Goal: Information Seeking & Learning: Learn about a topic

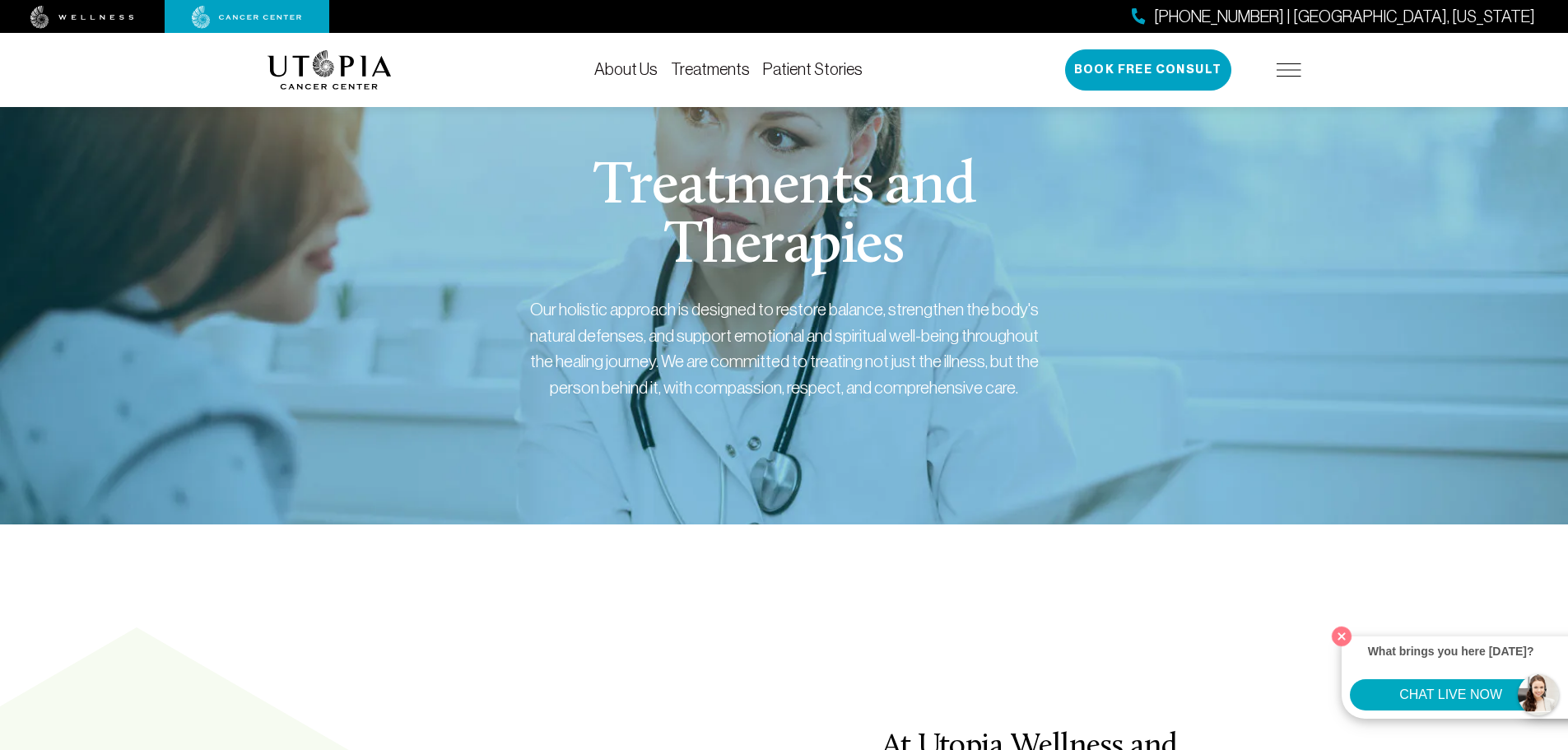
drag, startPoint x: 652, startPoint y: 57, endPoint x: 647, endPoint y: 69, distance: 13.0
click at [647, 69] on div "About Us Treatments Patient Stories [PHONE_NUMBER] | [GEOGRAPHIC_DATA], [US_STA…" at bounding box center [785, 70] width 1034 height 74
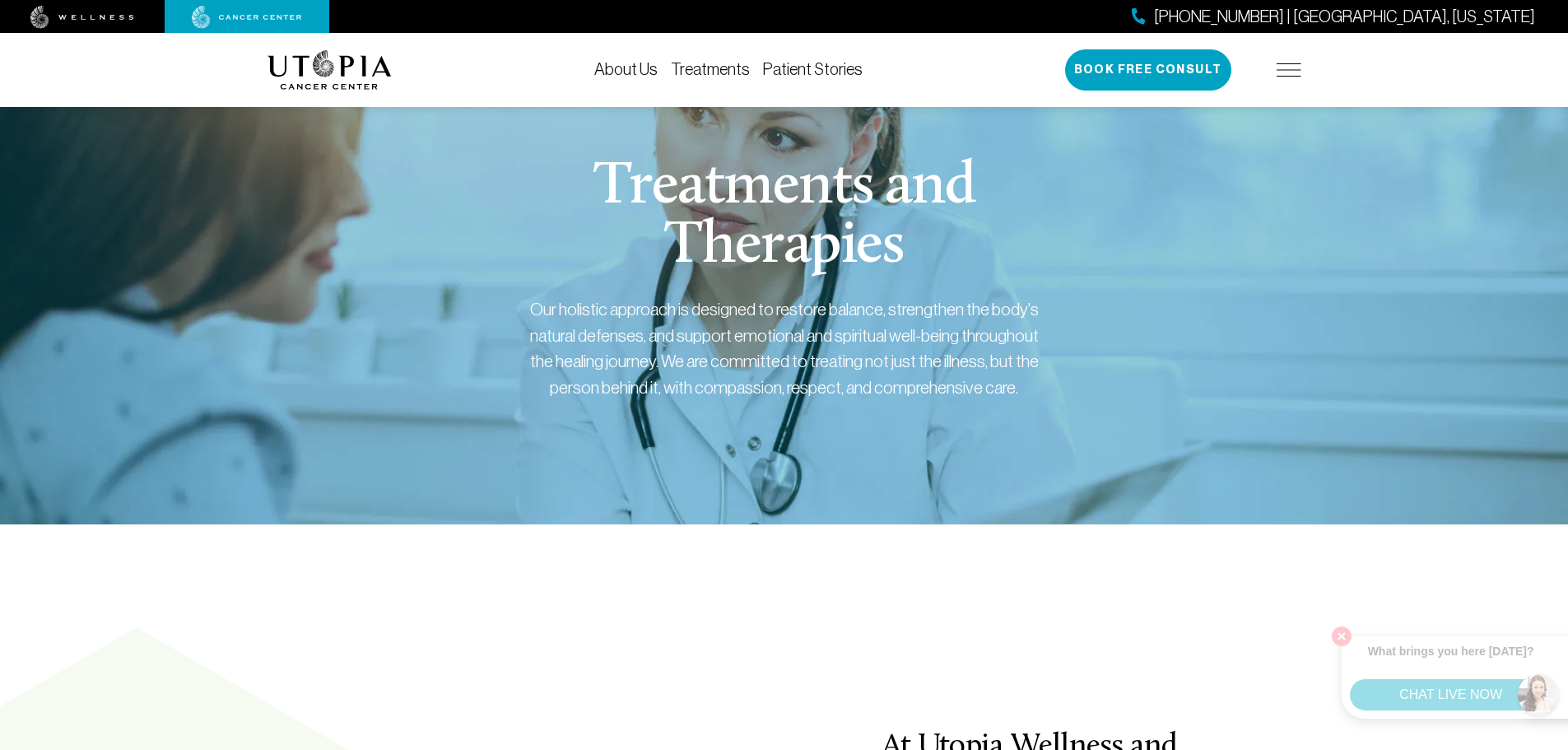
click at [647, 69] on link "About Us" at bounding box center [625, 70] width 63 height 18
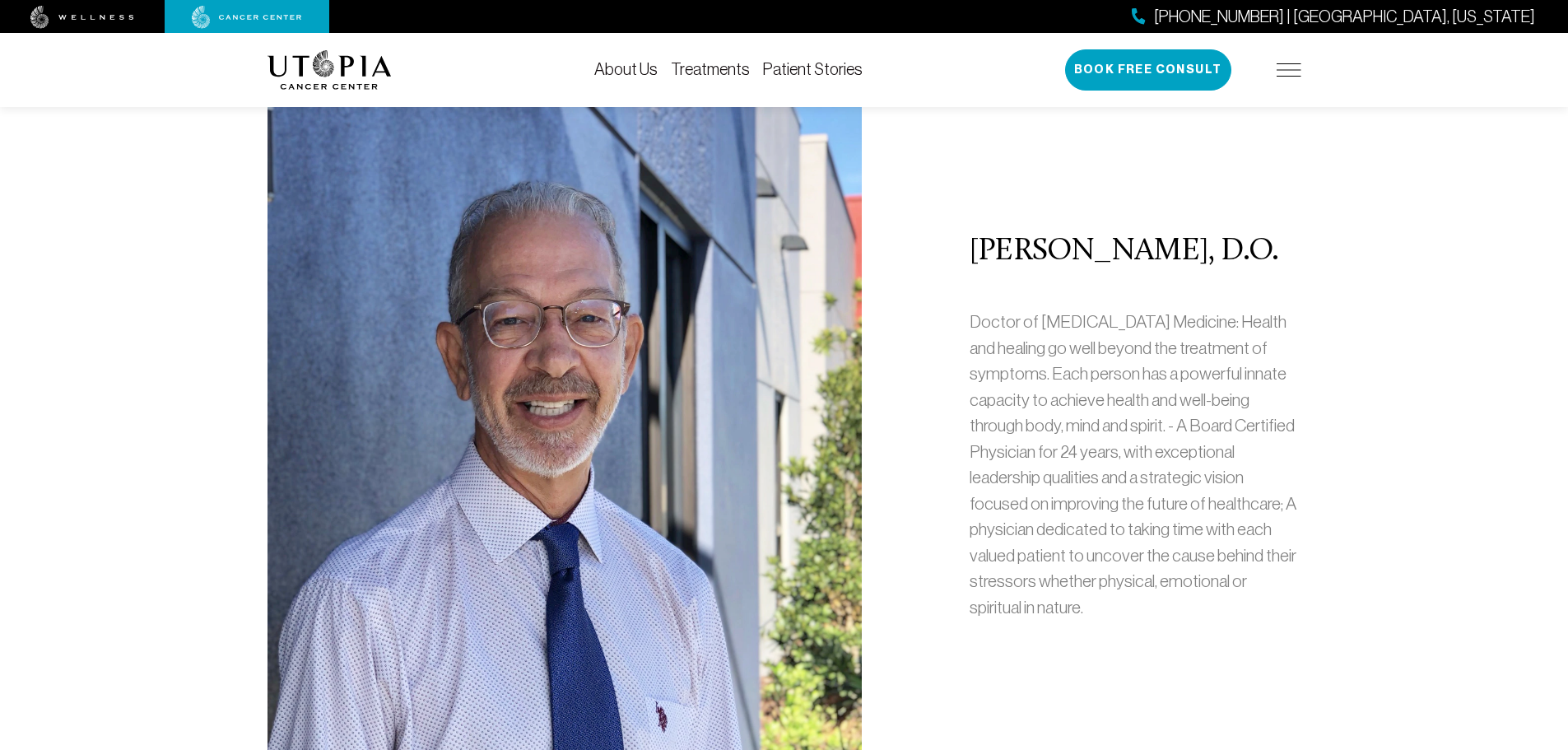
scroll to position [906, 0]
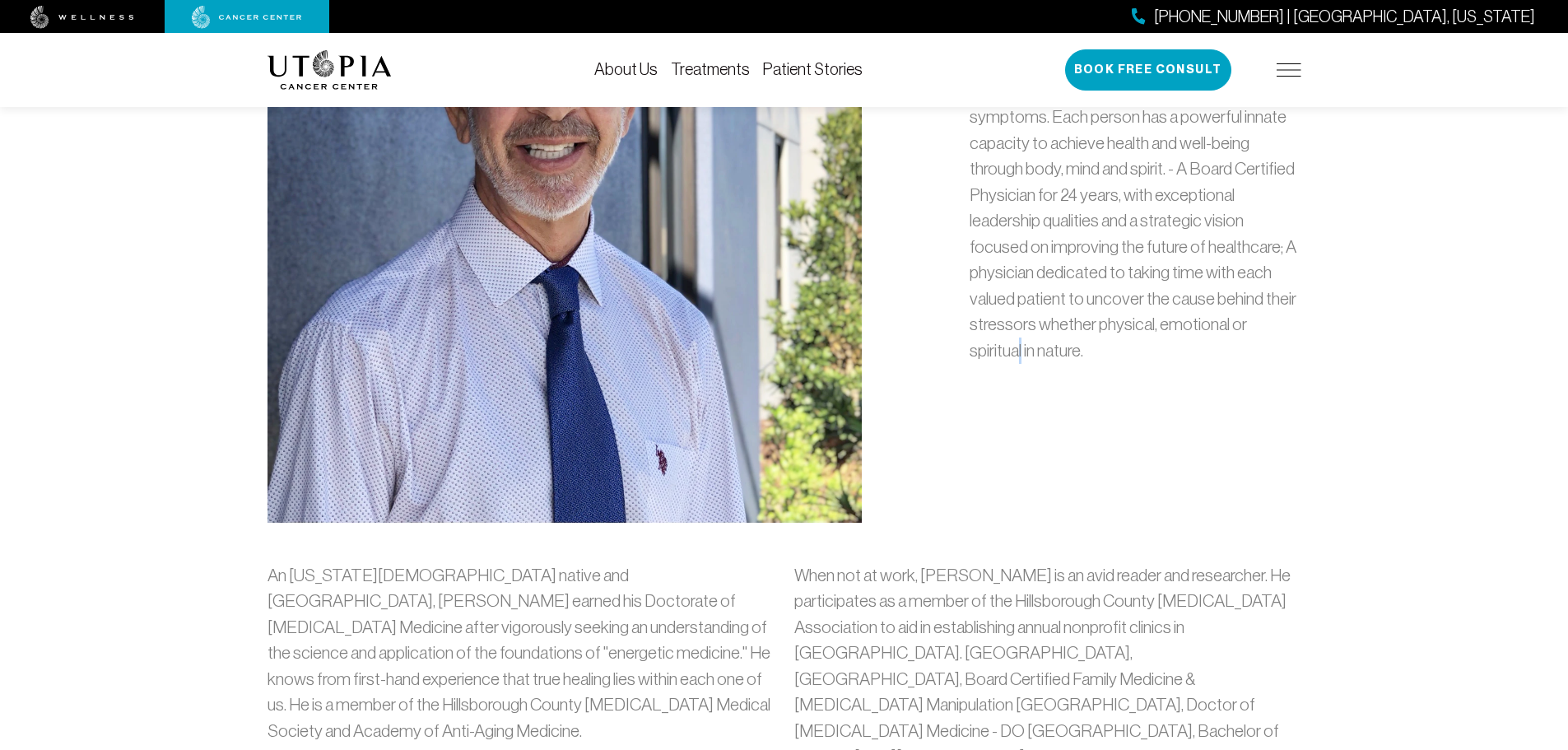
click at [1036, 473] on div "[PERSON_NAME], D.O. Doctor of [MEDICAL_DATA] Medicine: Health and healing go we…" at bounding box center [1135, 177] width 351 height 690
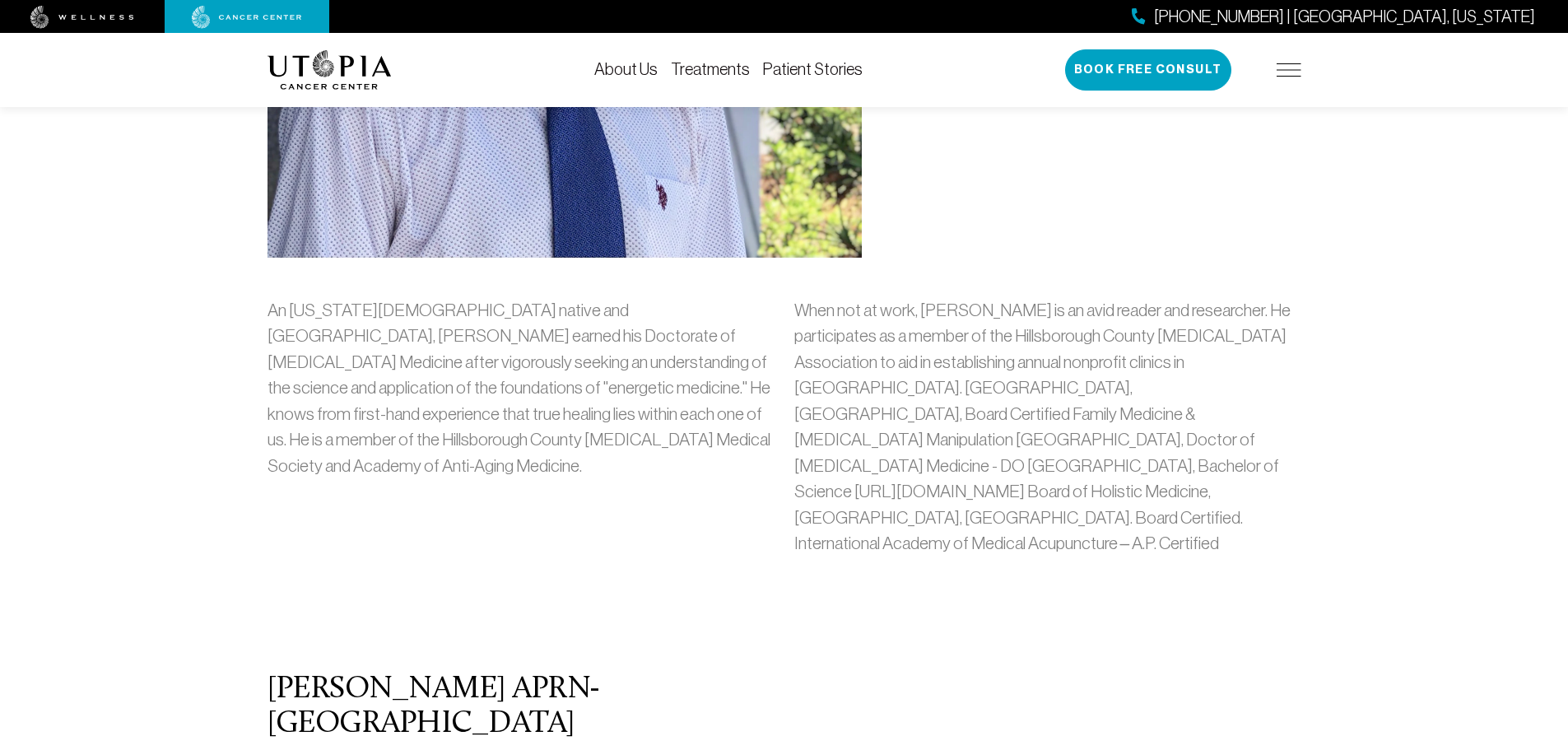
scroll to position [1159, 0]
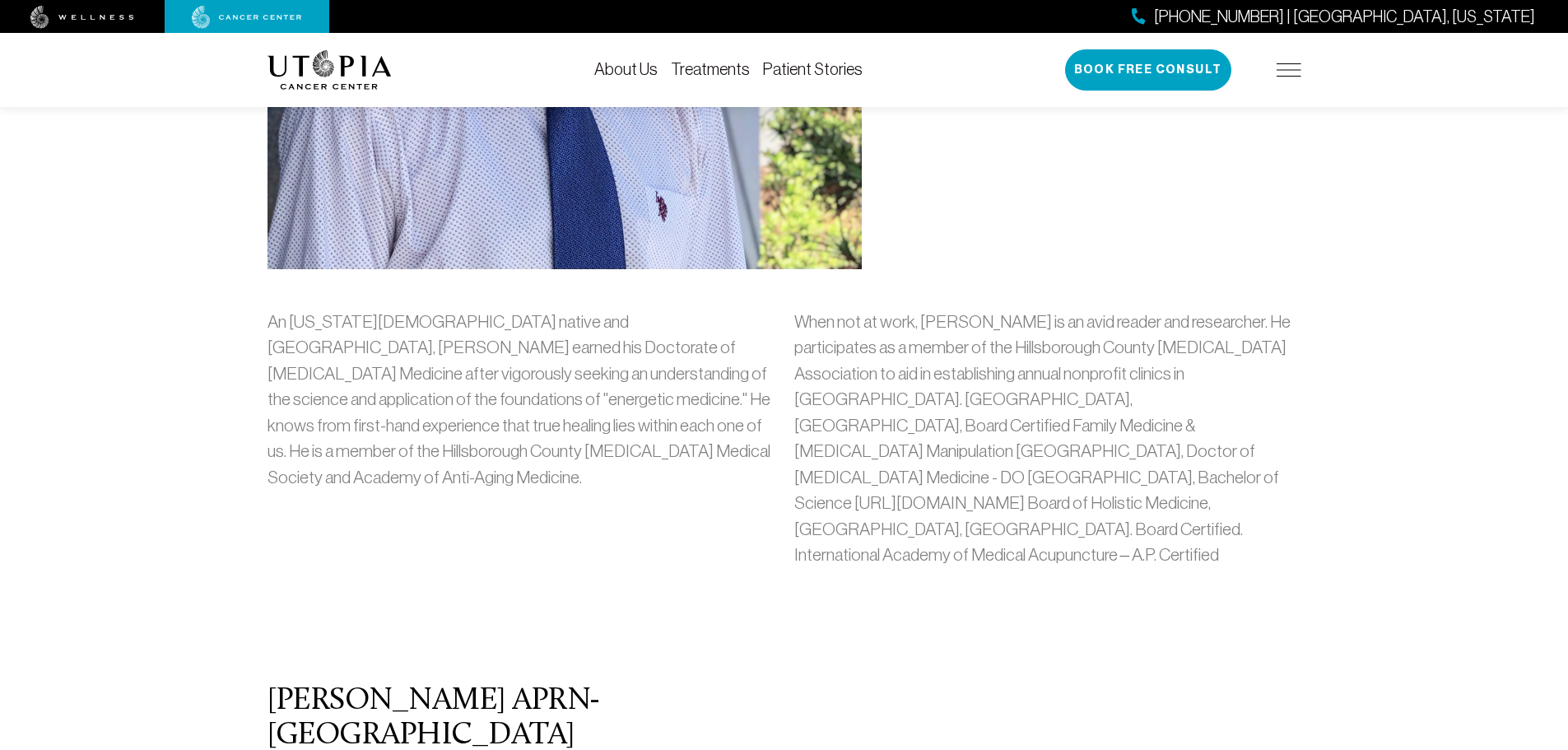
click at [702, 61] on li "Treatments" at bounding box center [711, 71] width 79 height 20
click at [704, 64] on link "Treatments" at bounding box center [711, 70] width 79 height 18
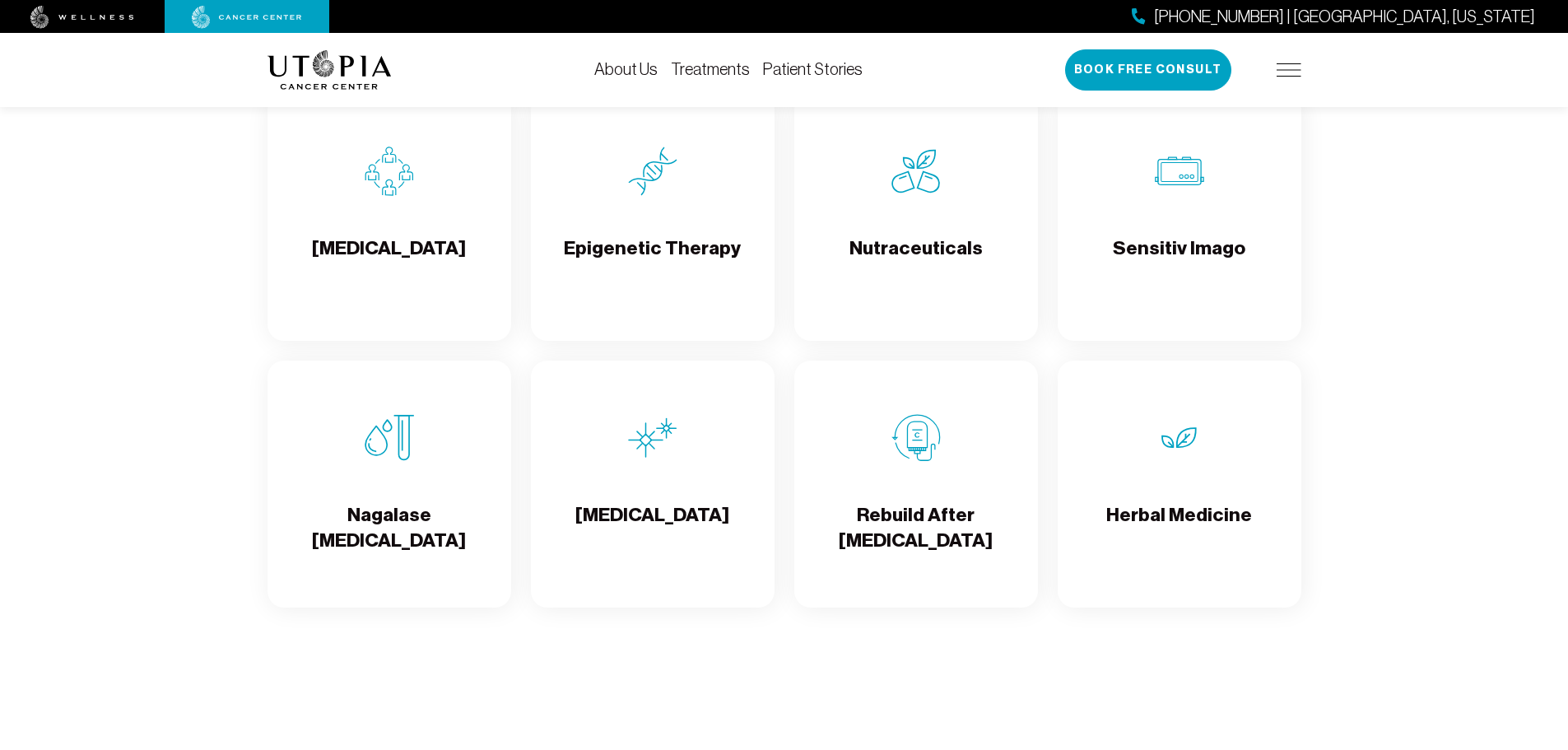
scroll to position [2810, 0]
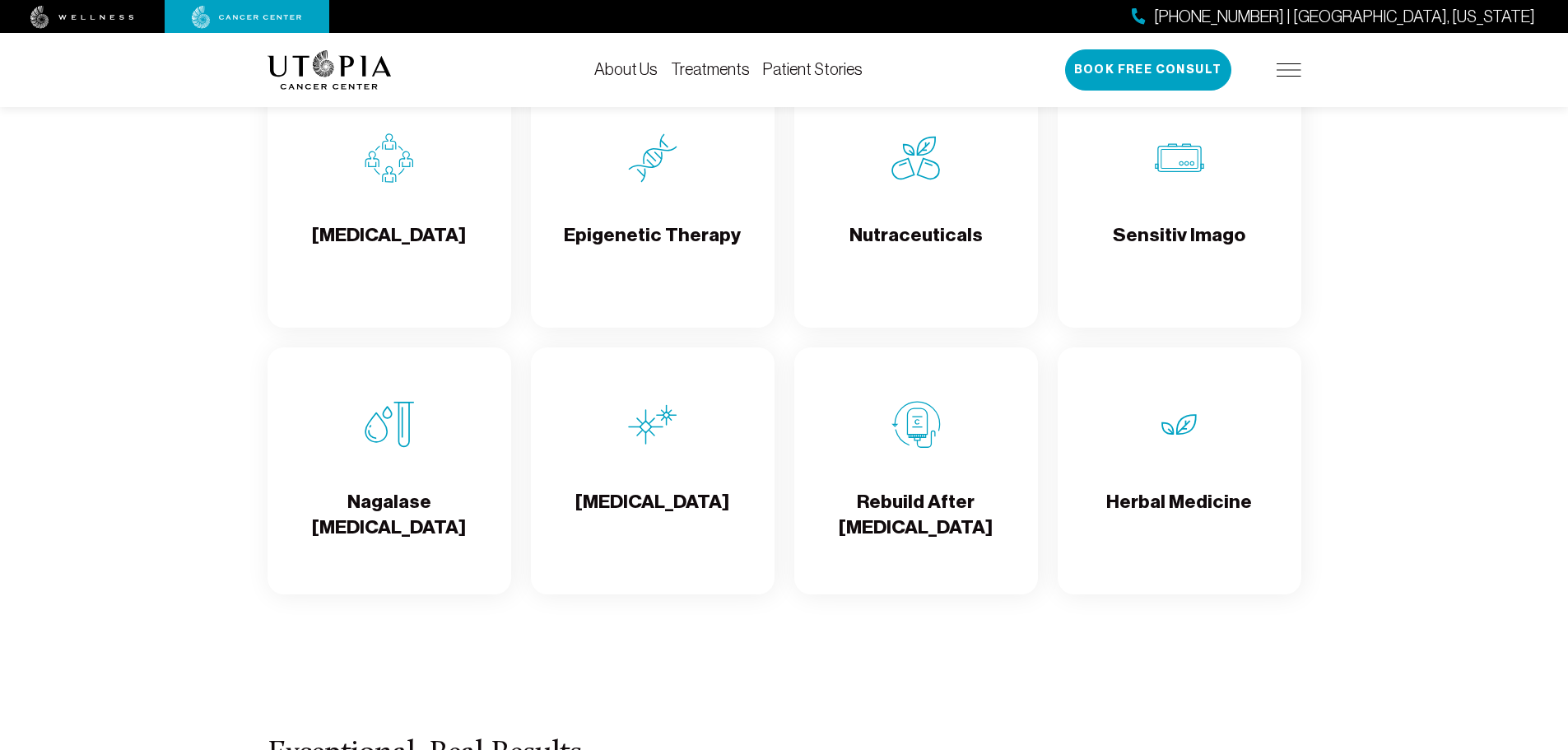
click at [677, 327] on div "Epigenetic Therapy" at bounding box center [653, 204] width 244 height 247
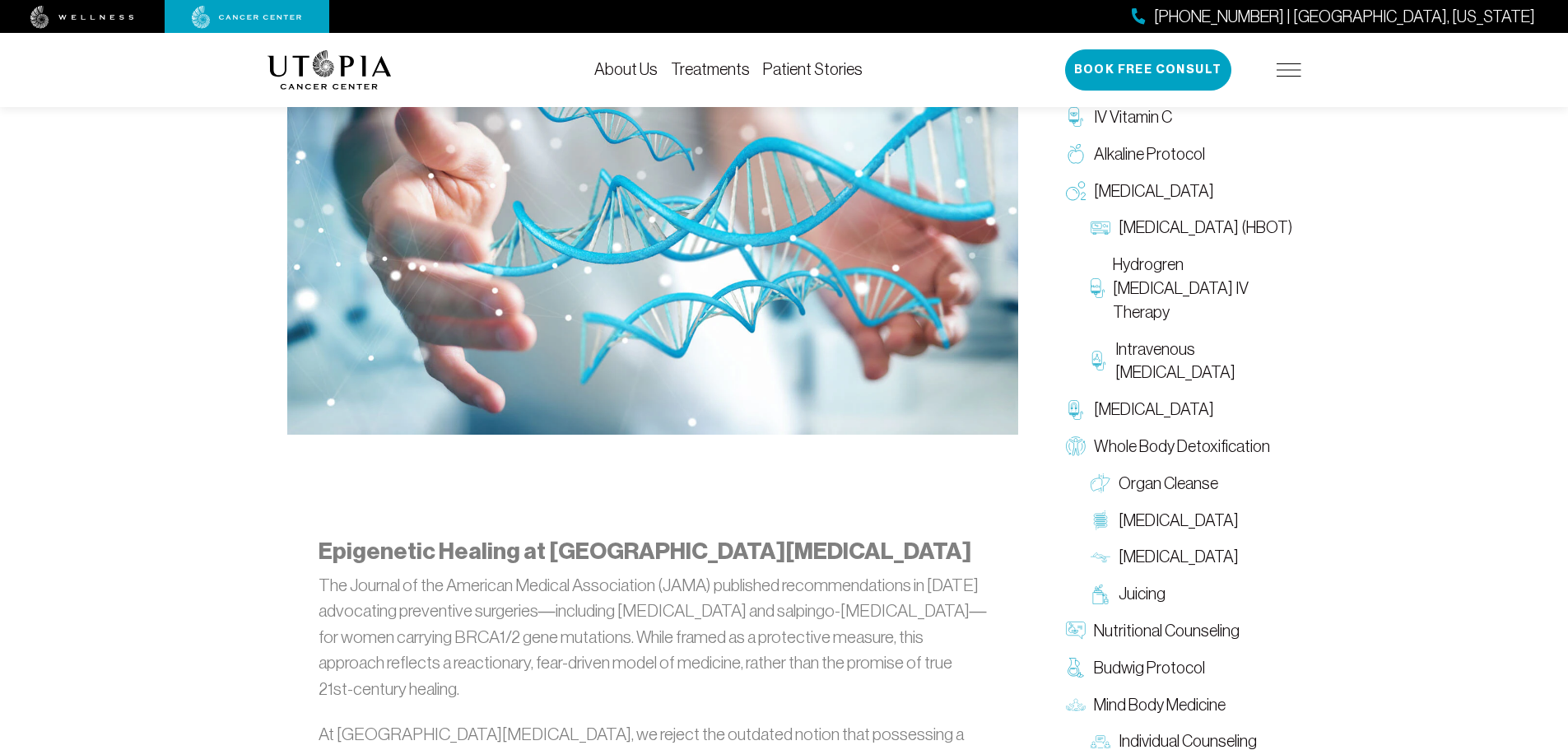
scroll to position [823, 0]
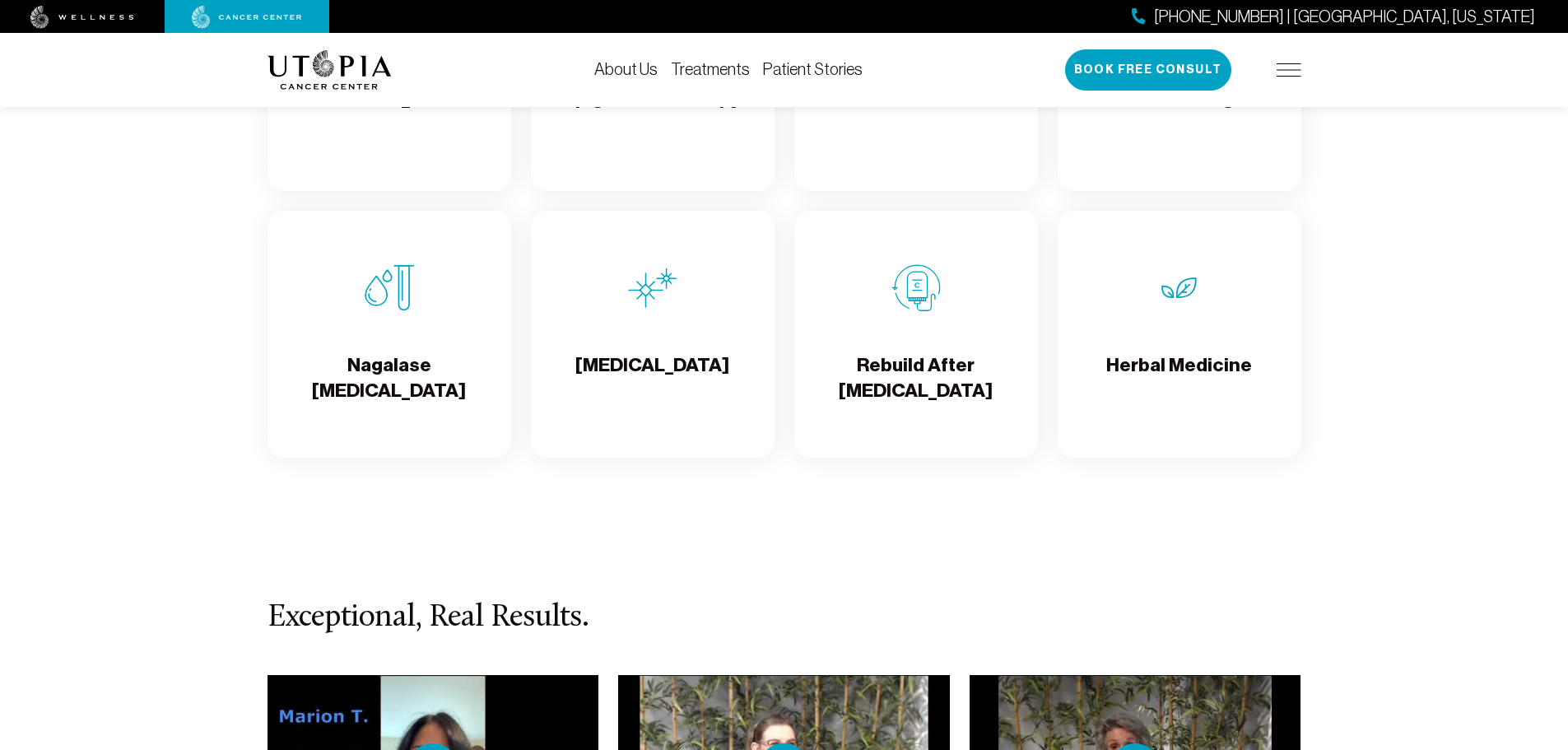
scroll to position [2810, 0]
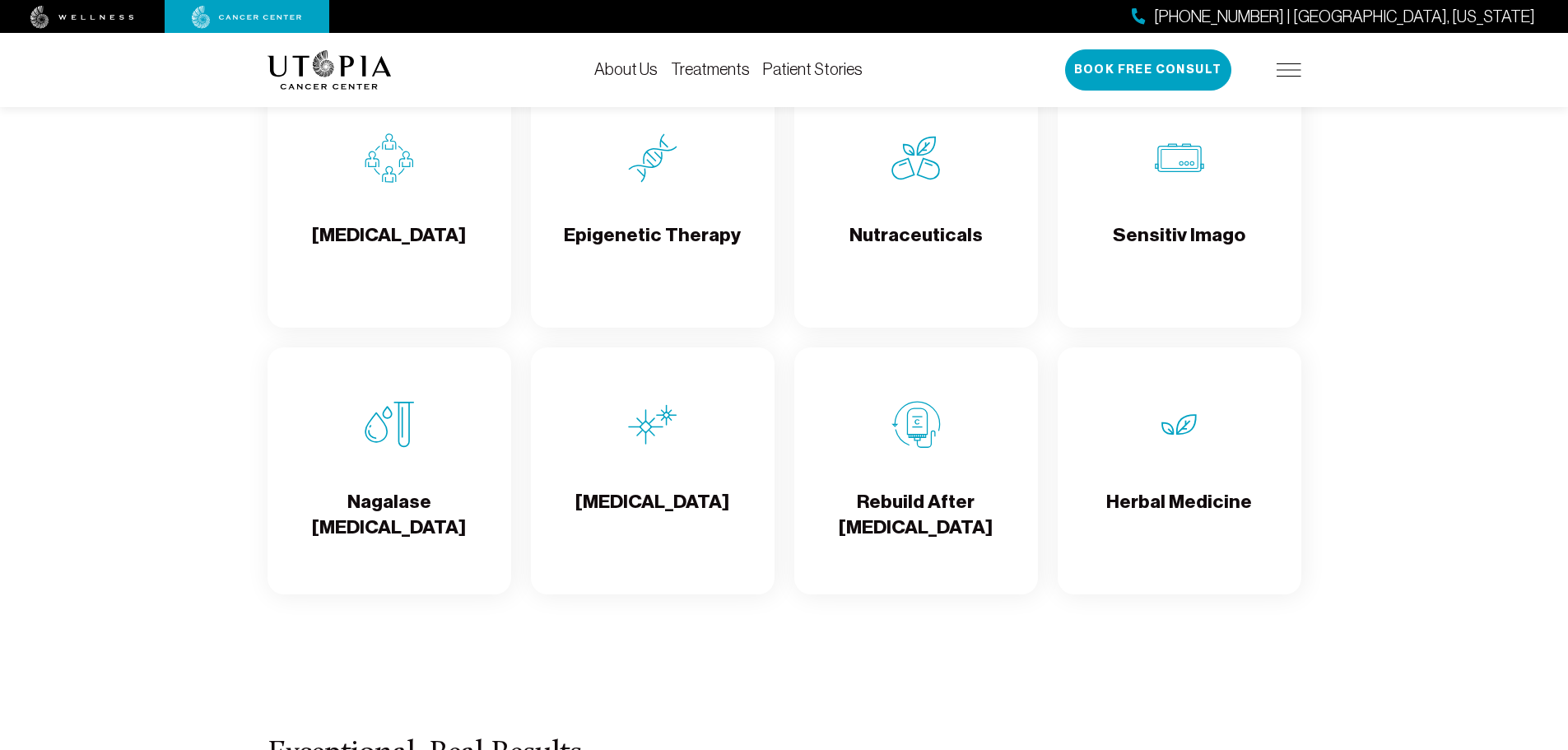
click at [1160, 327] on div "Sensitiv Imago" at bounding box center [1180, 204] width 244 height 247
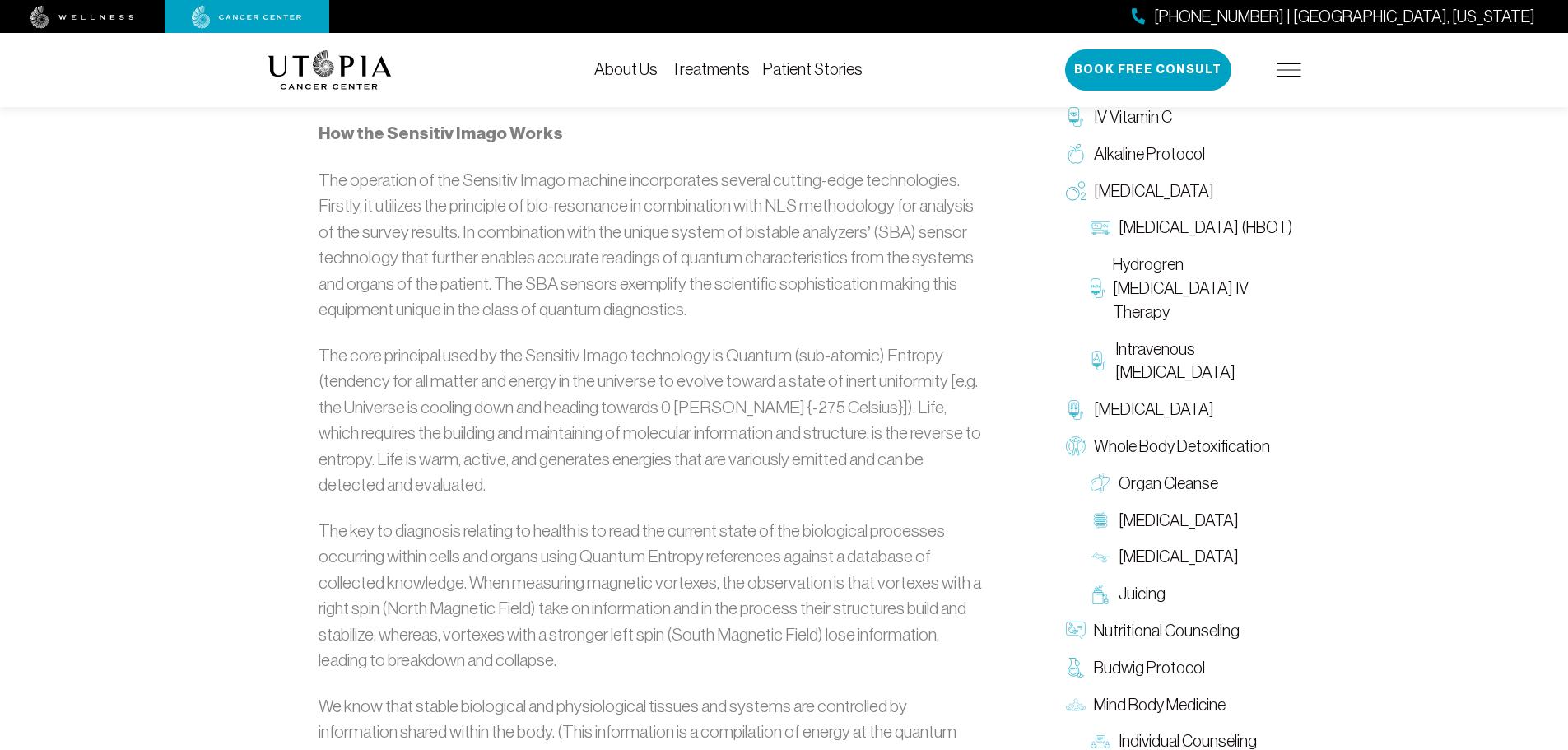
scroll to position [2385, 0]
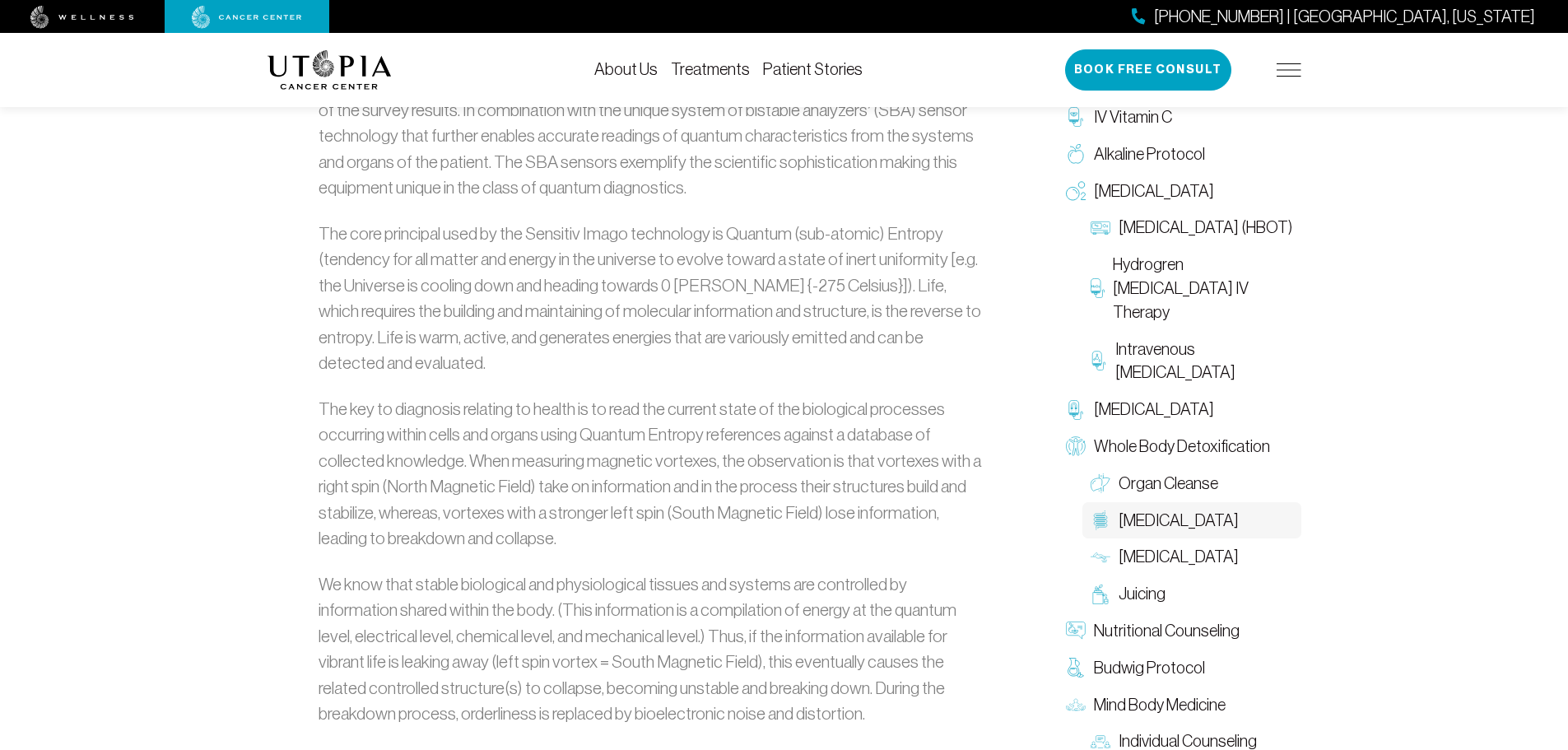
click at [1169, 520] on span "[MEDICAL_DATA]" at bounding box center [1178, 521] width 120 height 24
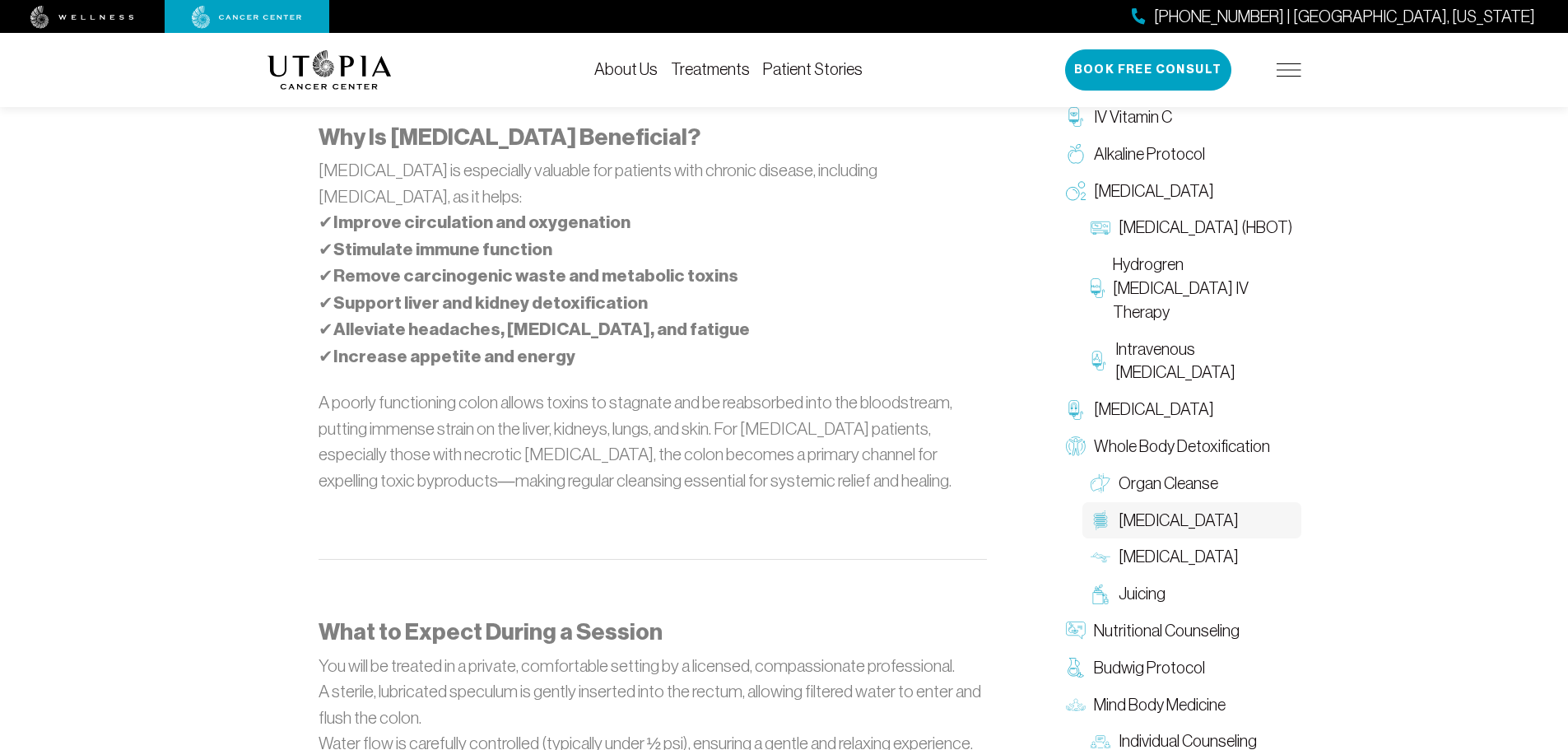
scroll to position [1235, 0]
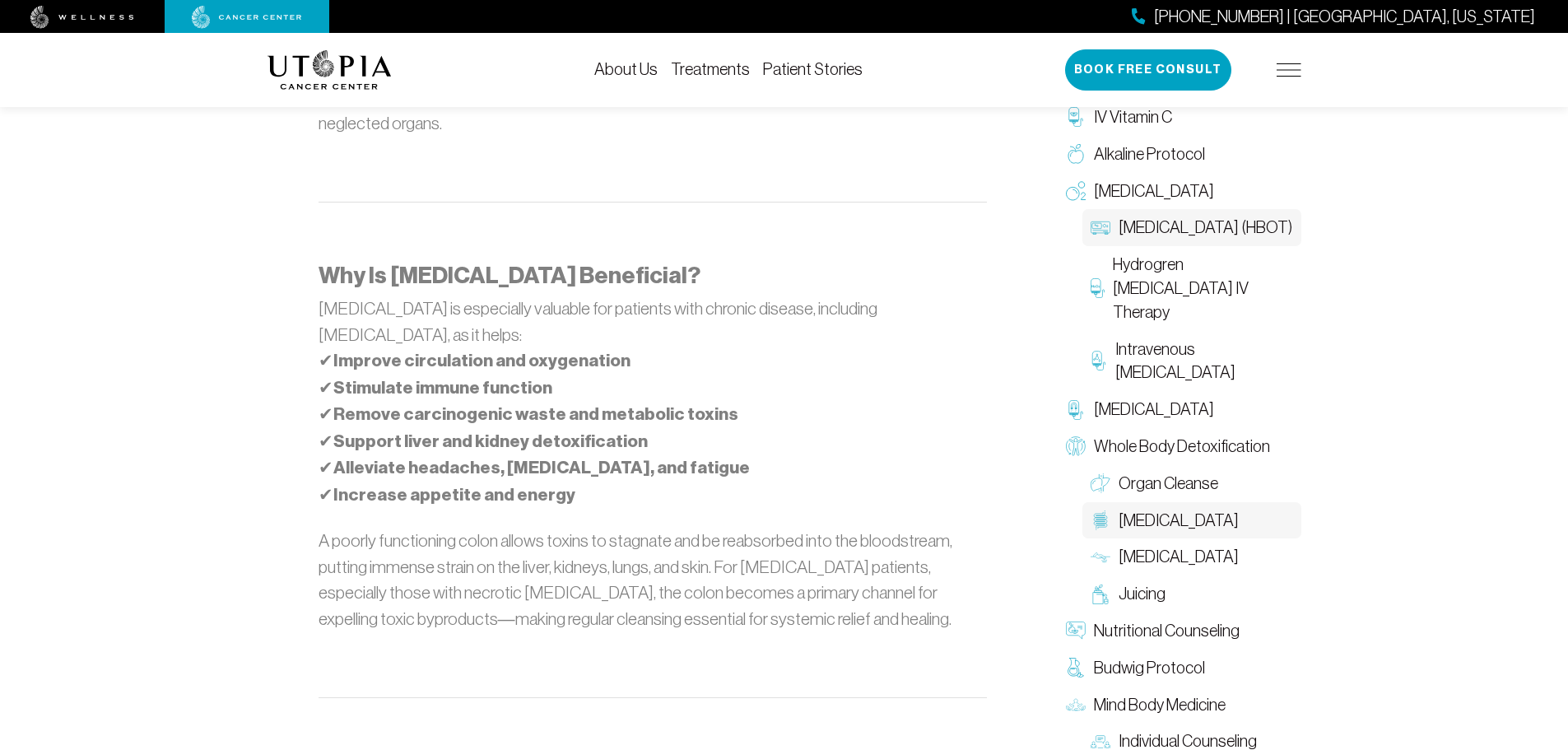
click at [1167, 238] on span "[MEDICAL_DATA] (HBOT)" at bounding box center [1205, 227] width 173 height 24
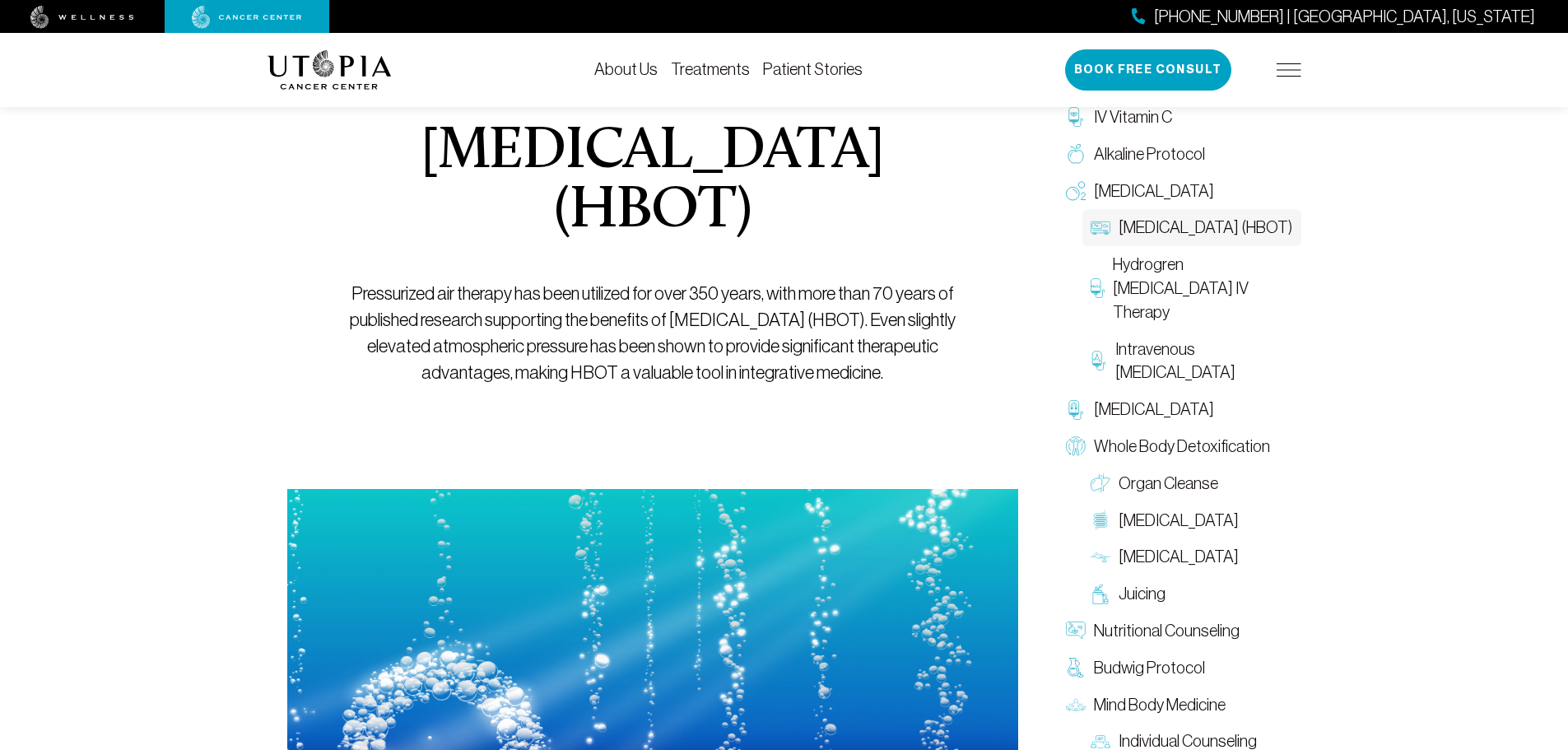
scroll to position [247, 0]
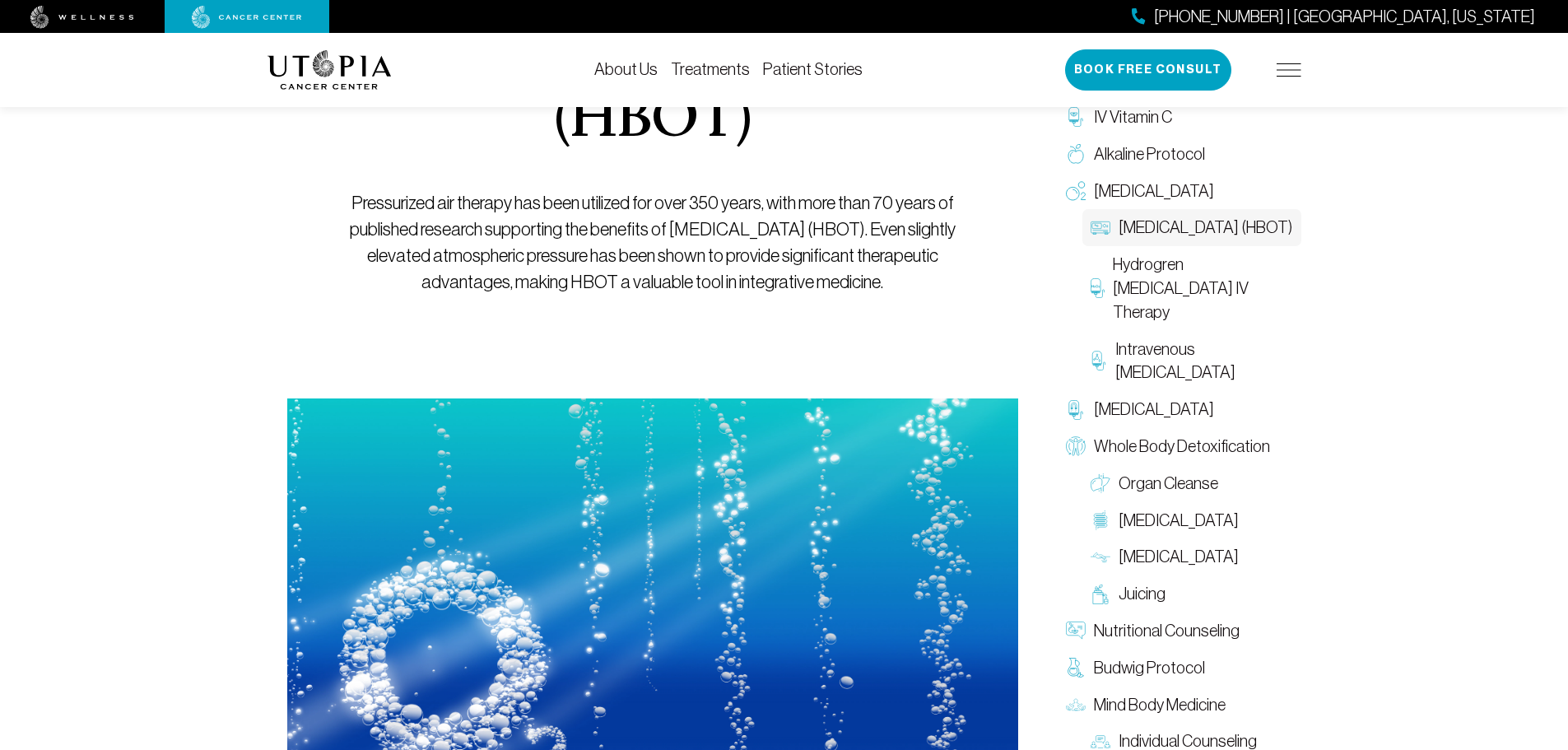
click at [637, 69] on link "About Us" at bounding box center [625, 70] width 63 height 18
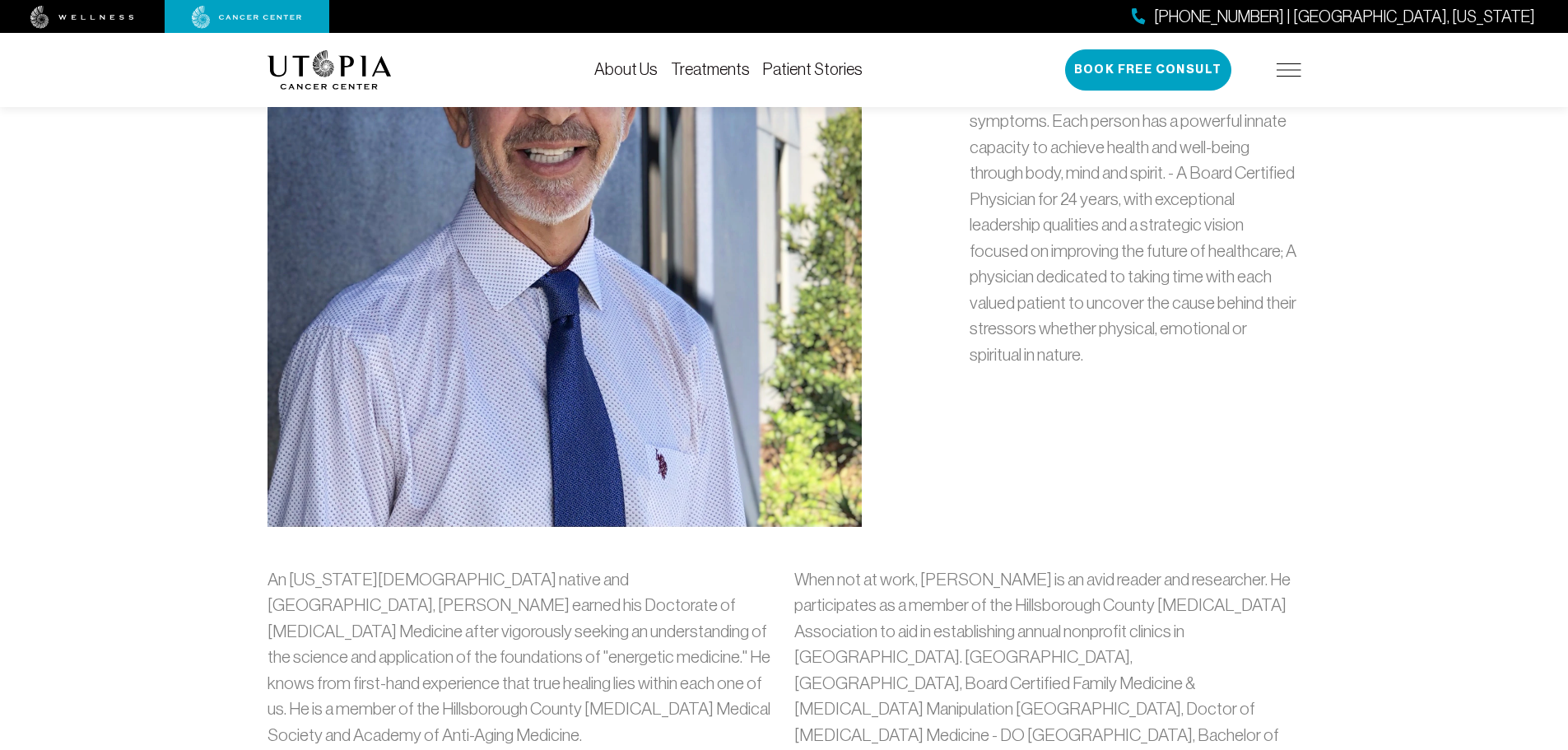
scroll to position [741, 0]
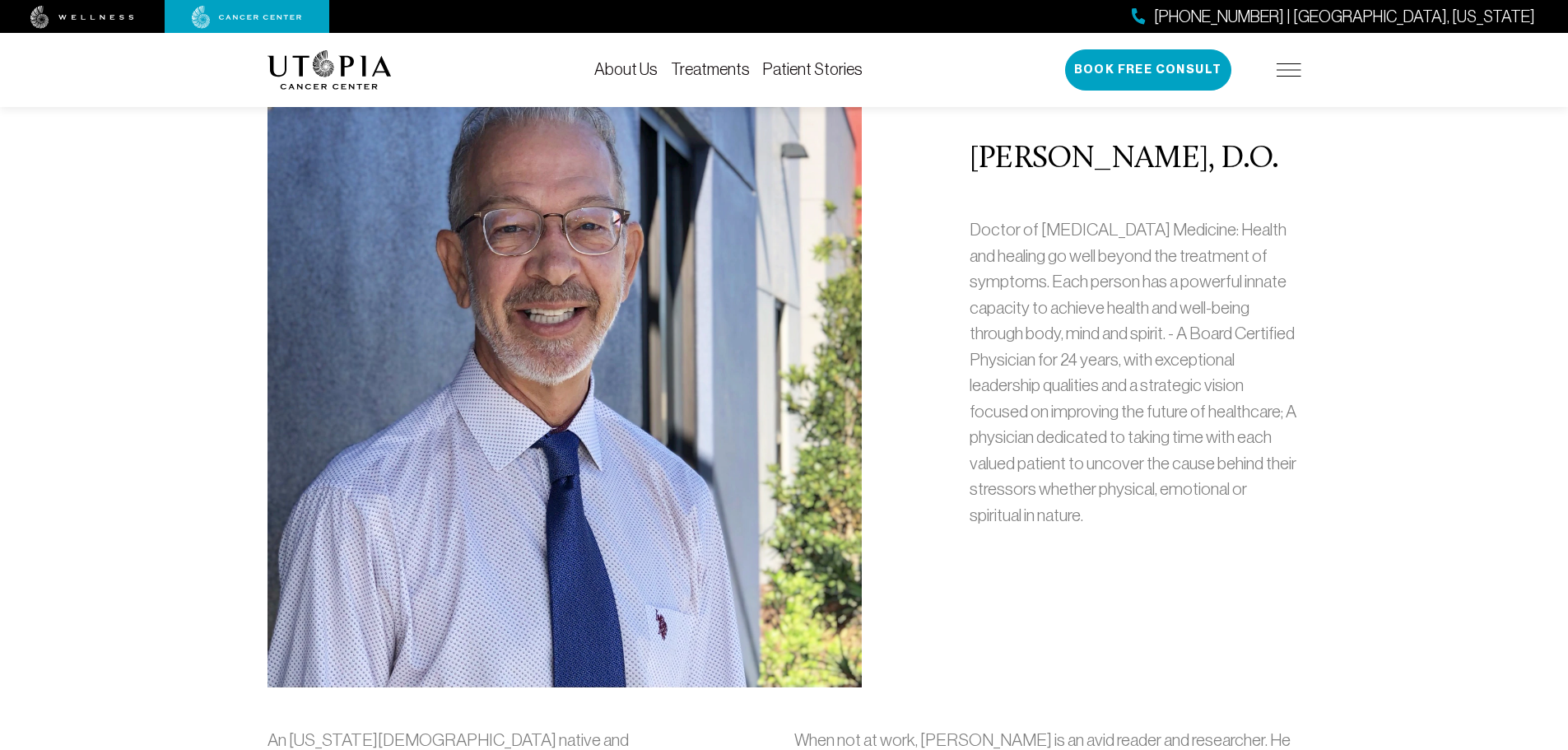
click at [712, 73] on link "Treatments" at bounding box center [711, 70] width 79 height 18
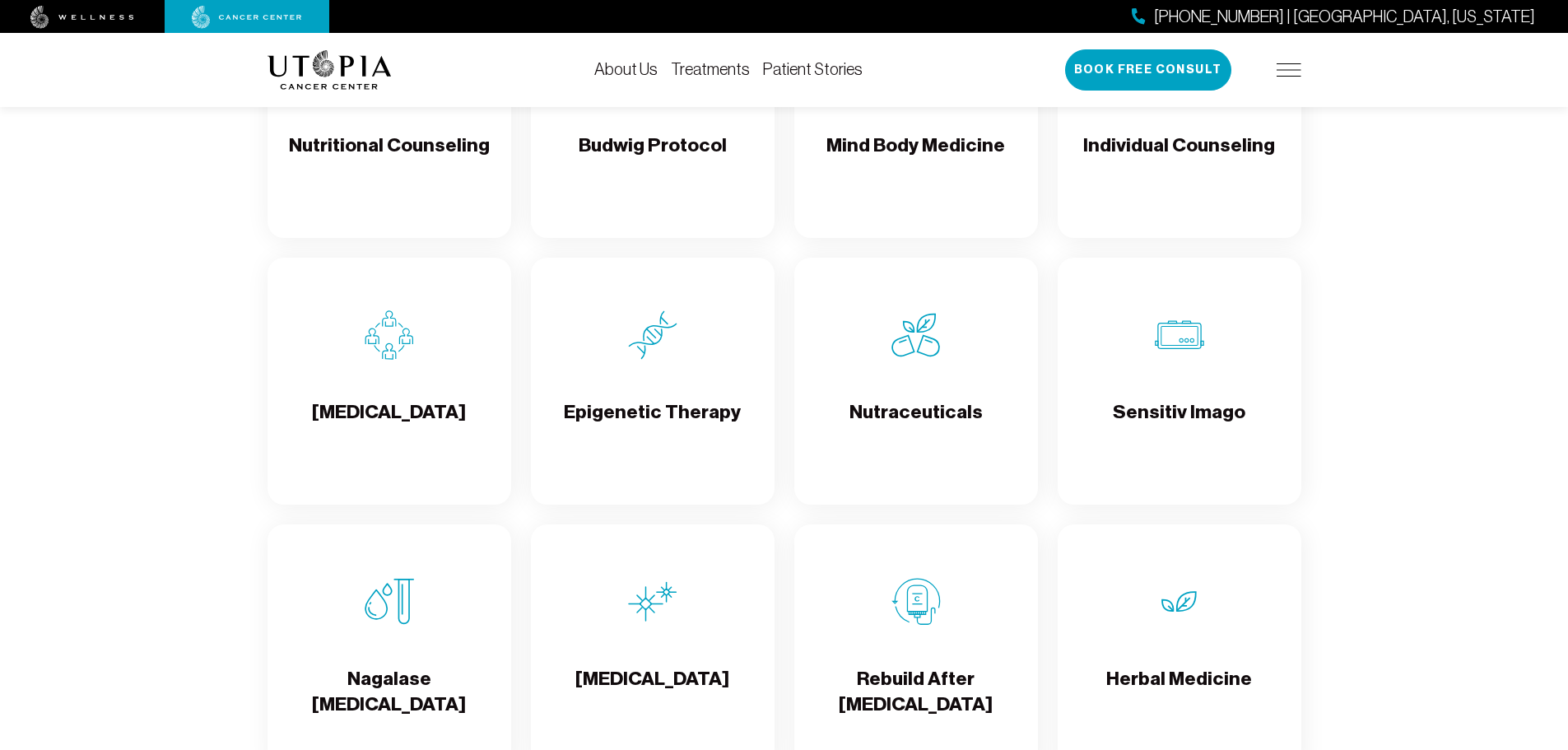
scroll to position [2469, 0]
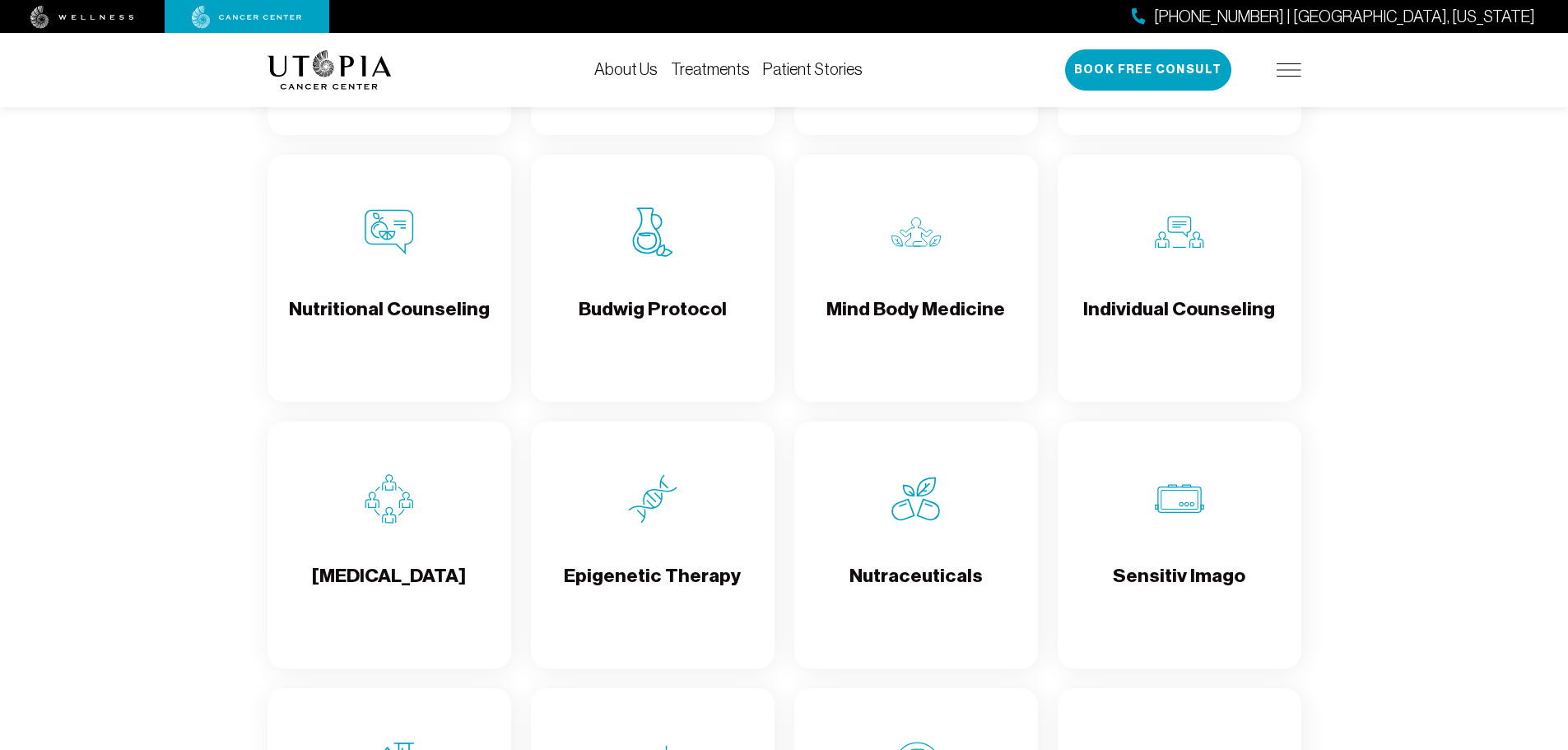
click at [633, 382] on div "Budwig Protocol" at bounding box center [653, 278] width 244 height 247
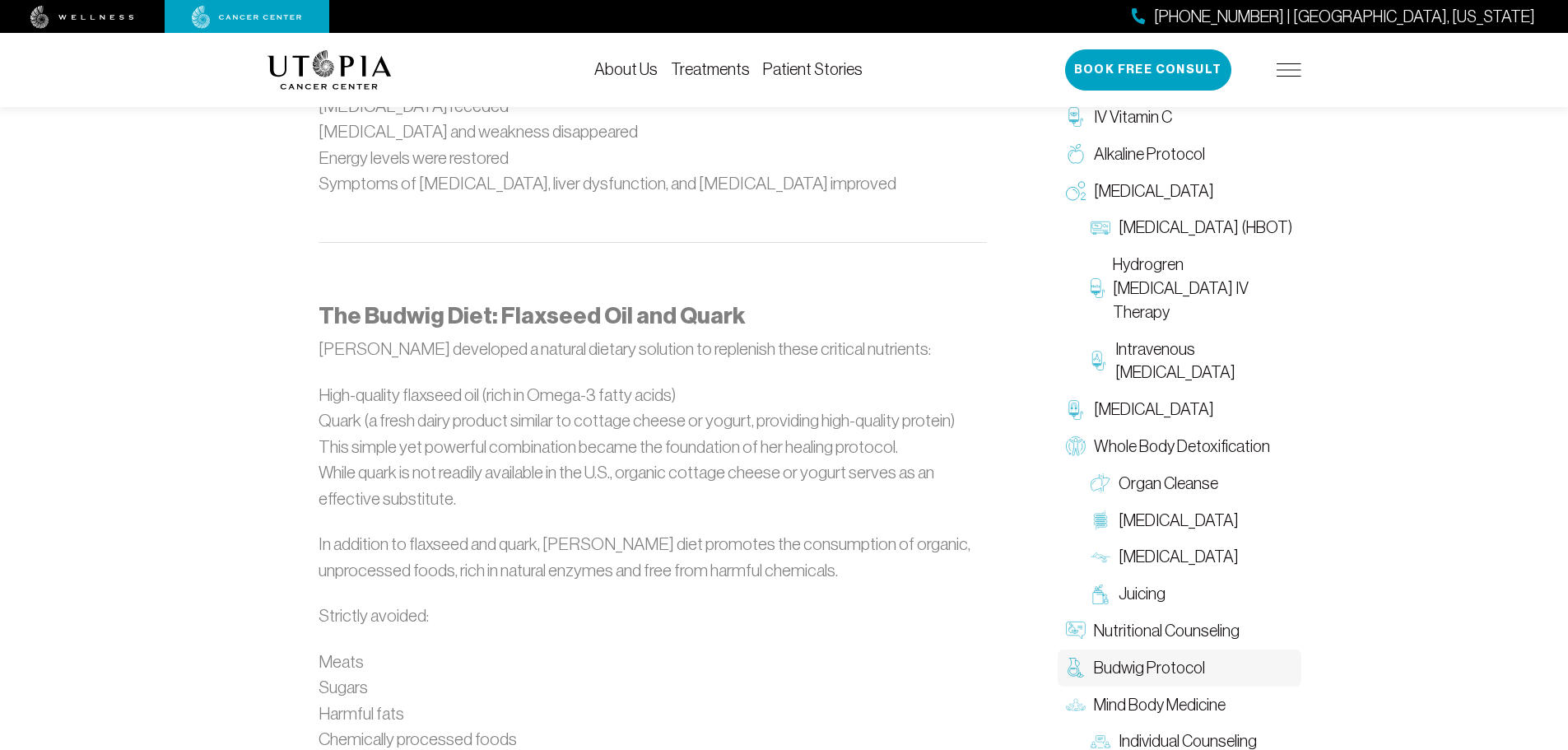
scroll to position [1482, 0]
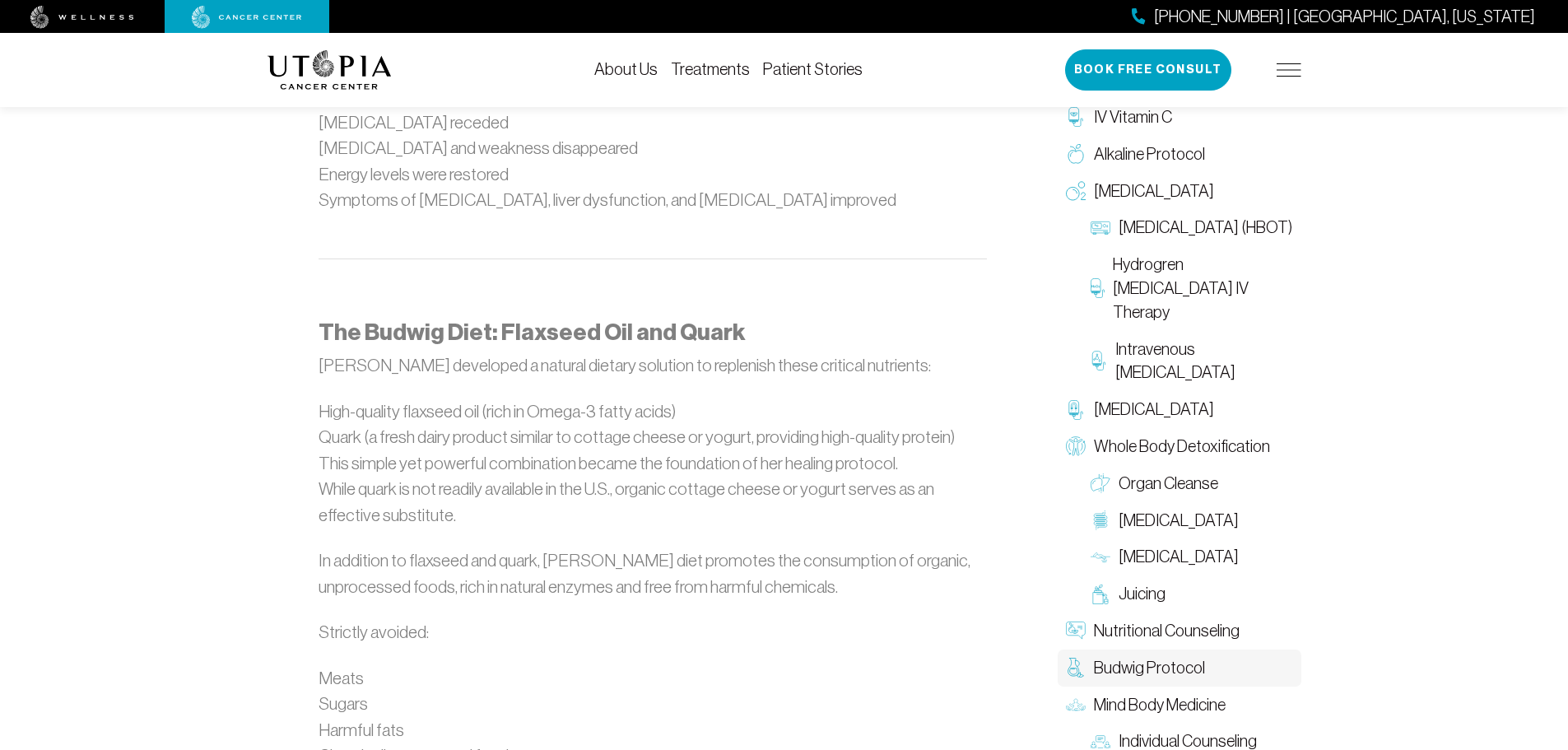
click at [729, 431] on div "The Budwig Protocol at [GEOGRAPHIC_DATA][MEDICAL_DATA] [PERSON_NAME], a renowne…" at bounding box center [652, 659] width 668 height 2141
click at [690, 528] on p "This simple yet powerful combination became the foundation of her healing proto…" at bounding box center [652, 489] width 668 height 78
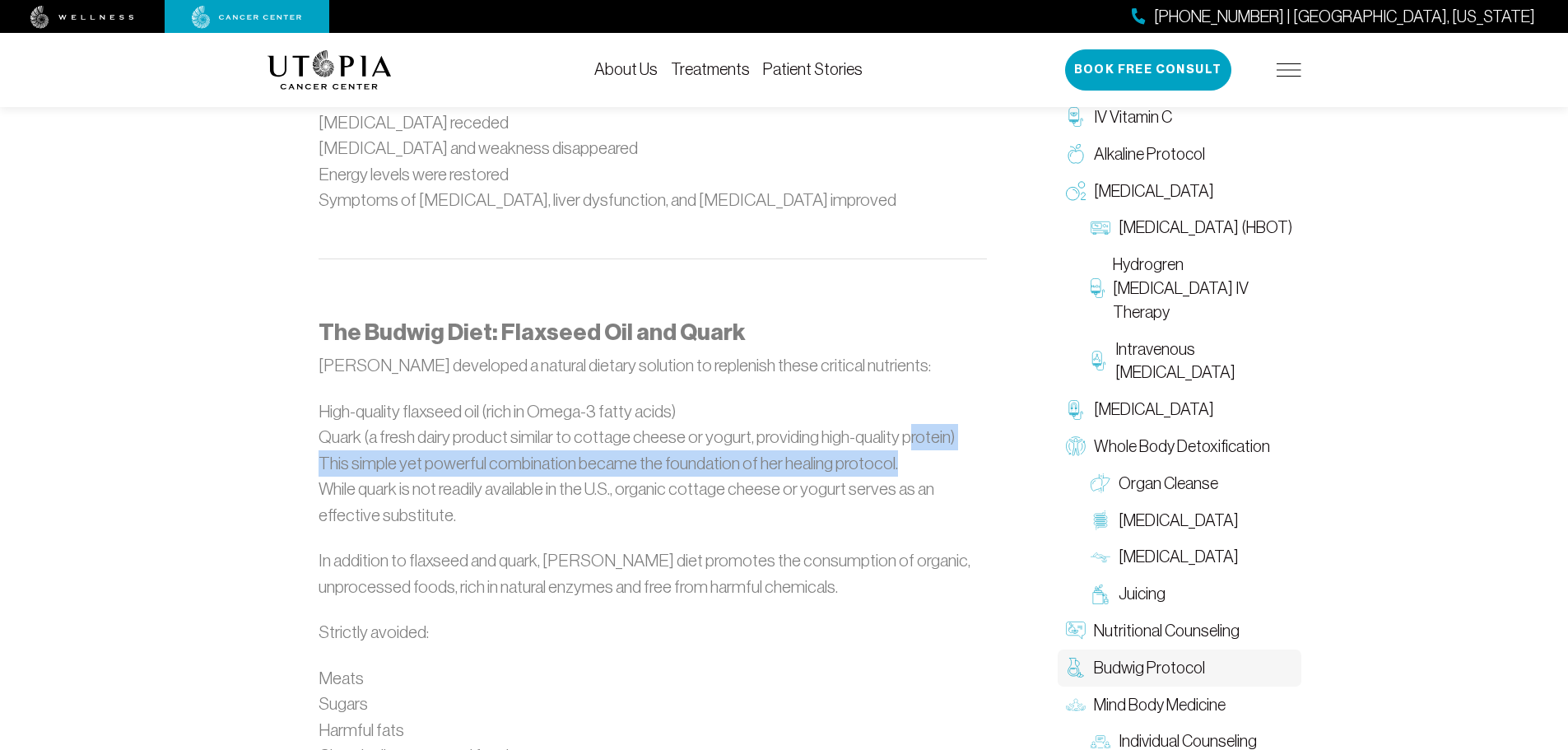
drag, startPoint x: 919, startPoint y: 495, endPoint x: 897, endPoint y: 503, distance: 23.4
click at [903, 500] on p "This simple yet powerful combination became the foundation of her healing proto…" at bounding box center [652, 489] width 668 height 78
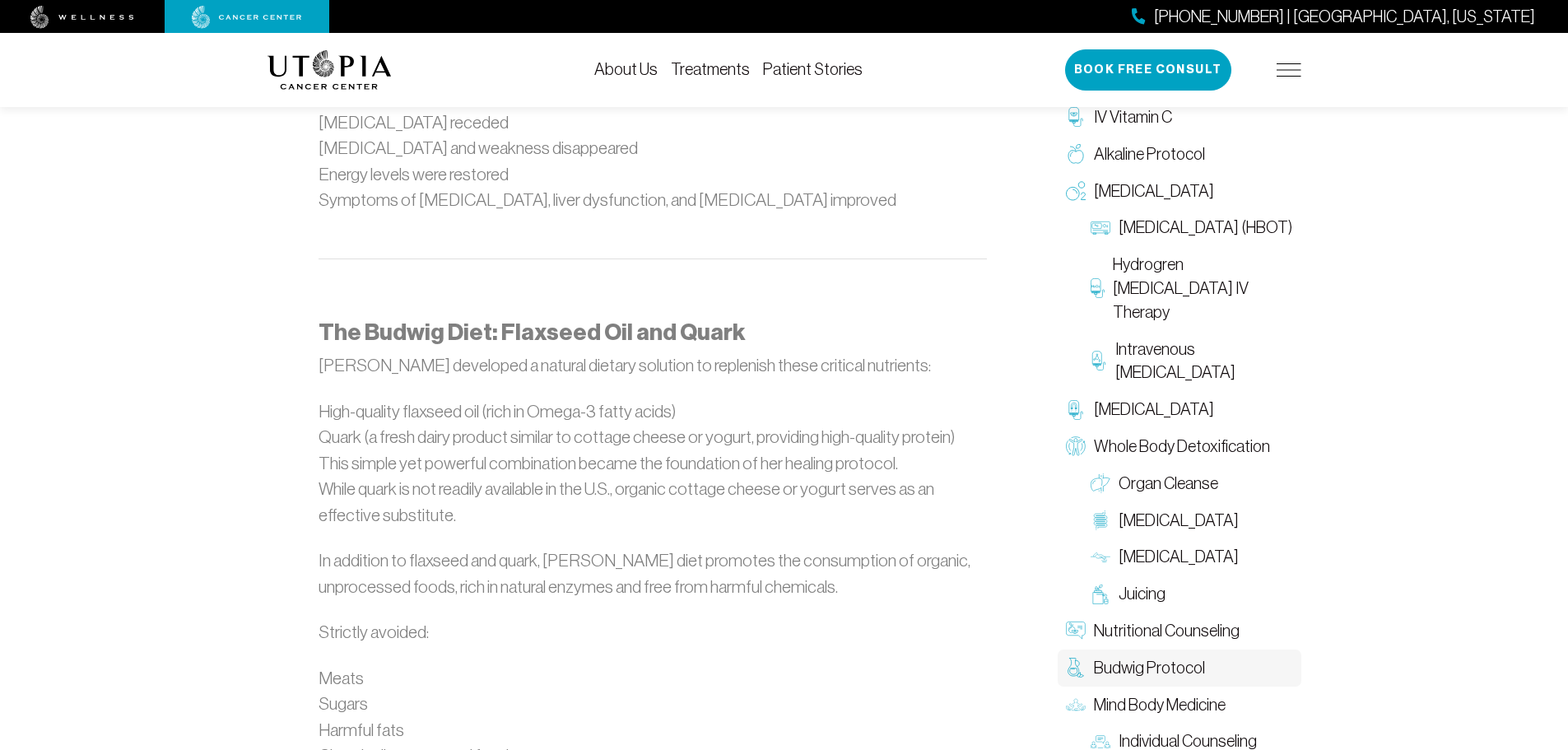
click at [922, 500] on p "This simple yet powerful combination became the foundation of her healing proto…" at bounding box center [652, 489] width 668 height 78
click at [908, 512] on p "This simple yet powerful combination became the foundation of her healing proto…" at bounding box center [652, 489] width 668 height 78
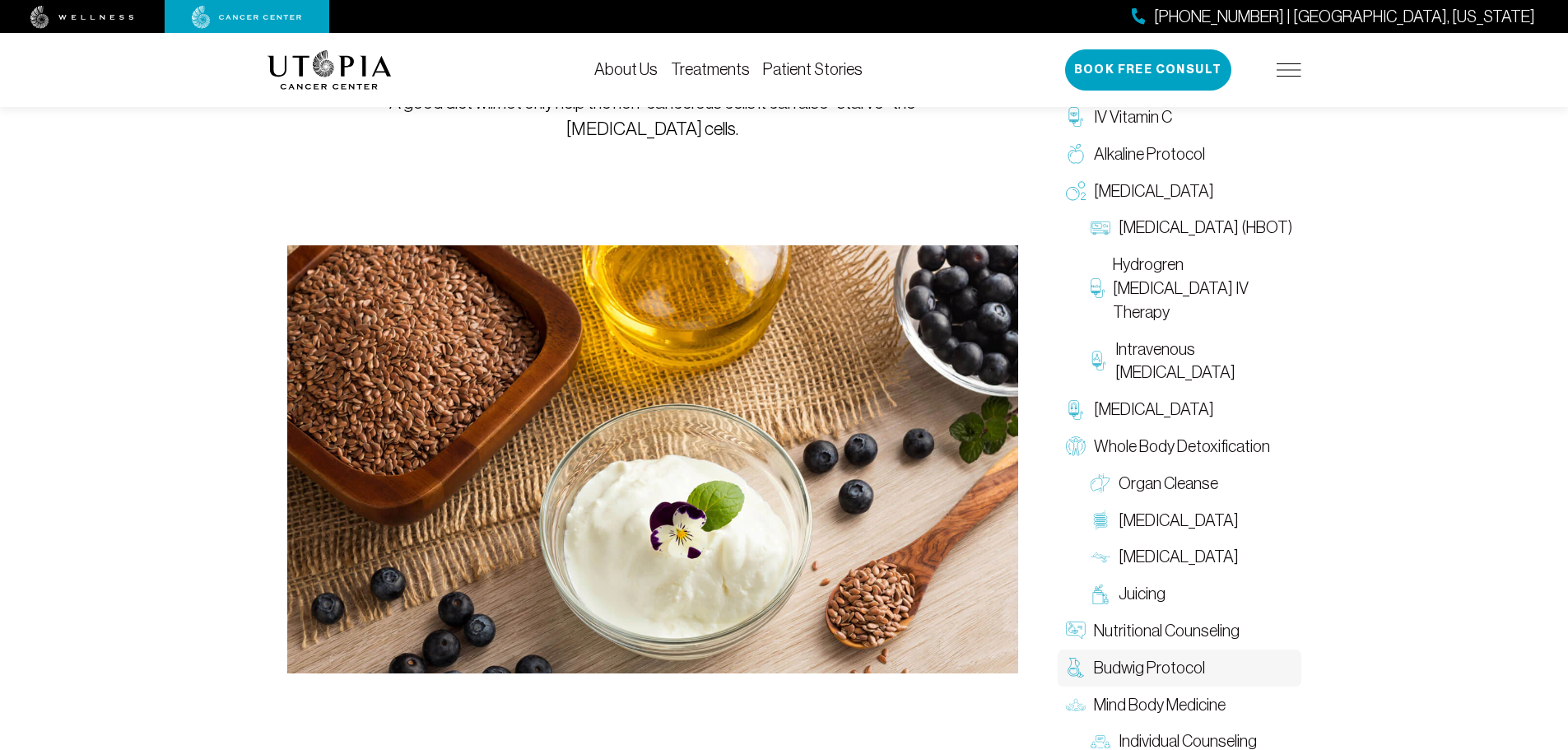
scroll to position [437, 0]
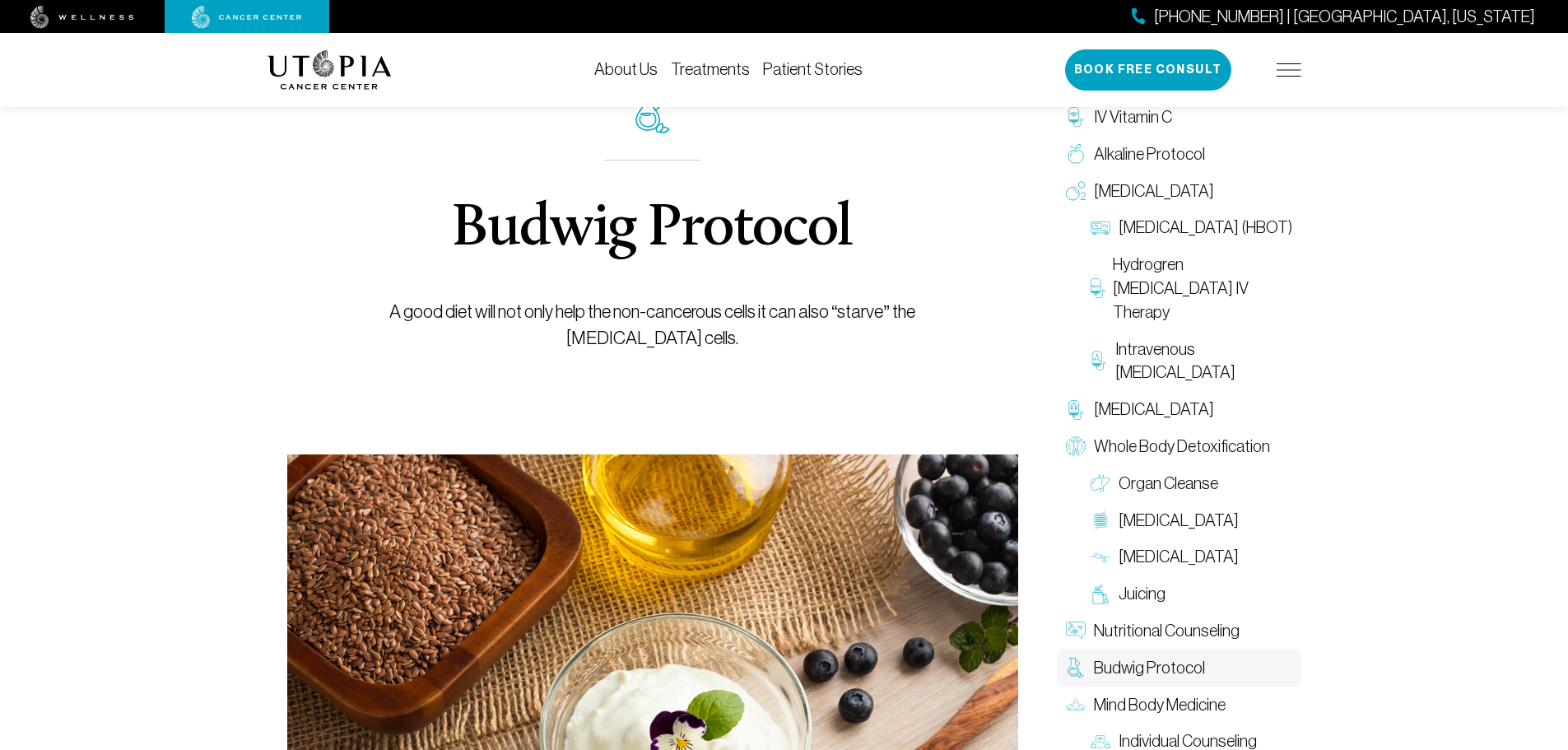
scroll to position [0, 0]
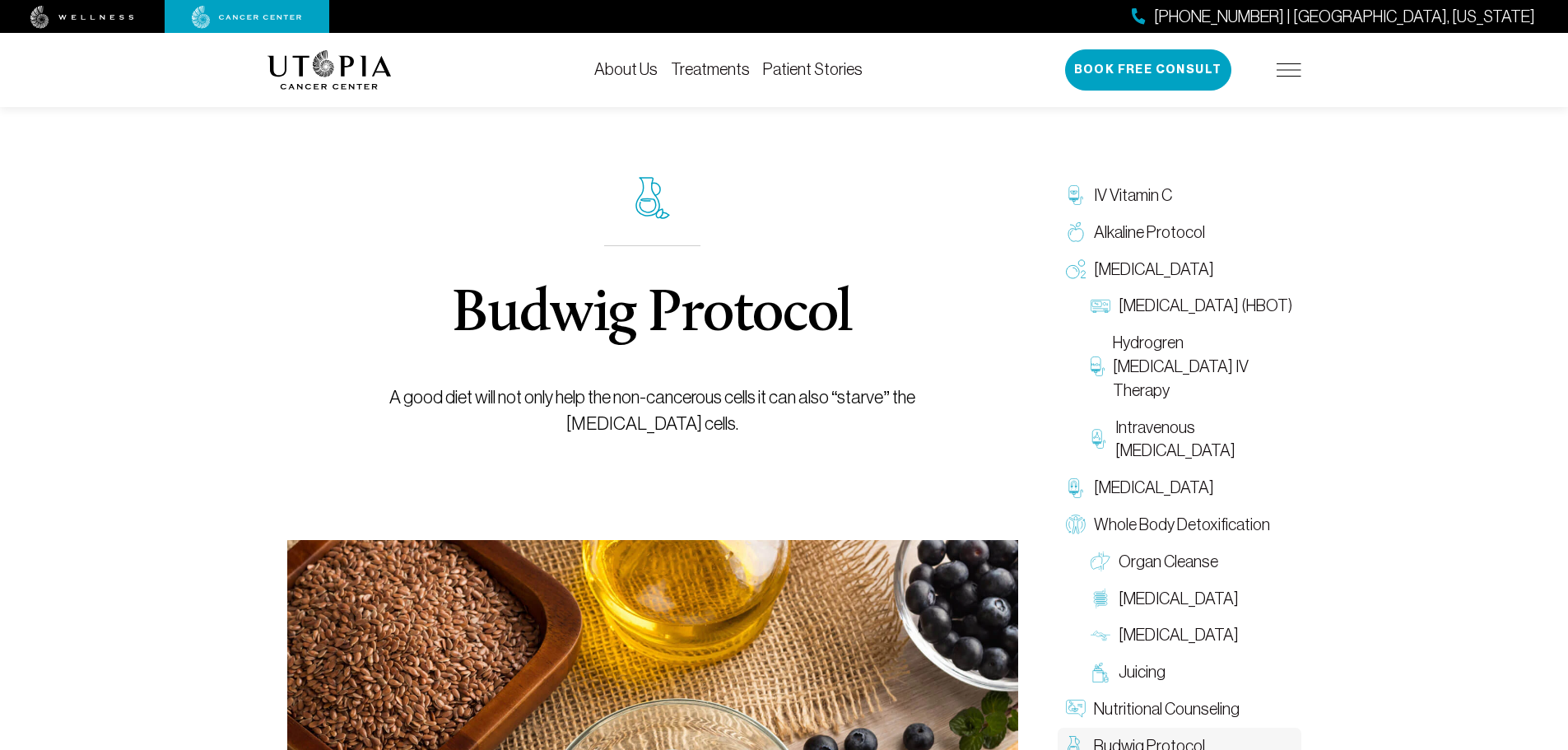
click at [718, 72] on link "Treatments" at bounding box center [711, 70] width 79 height 18
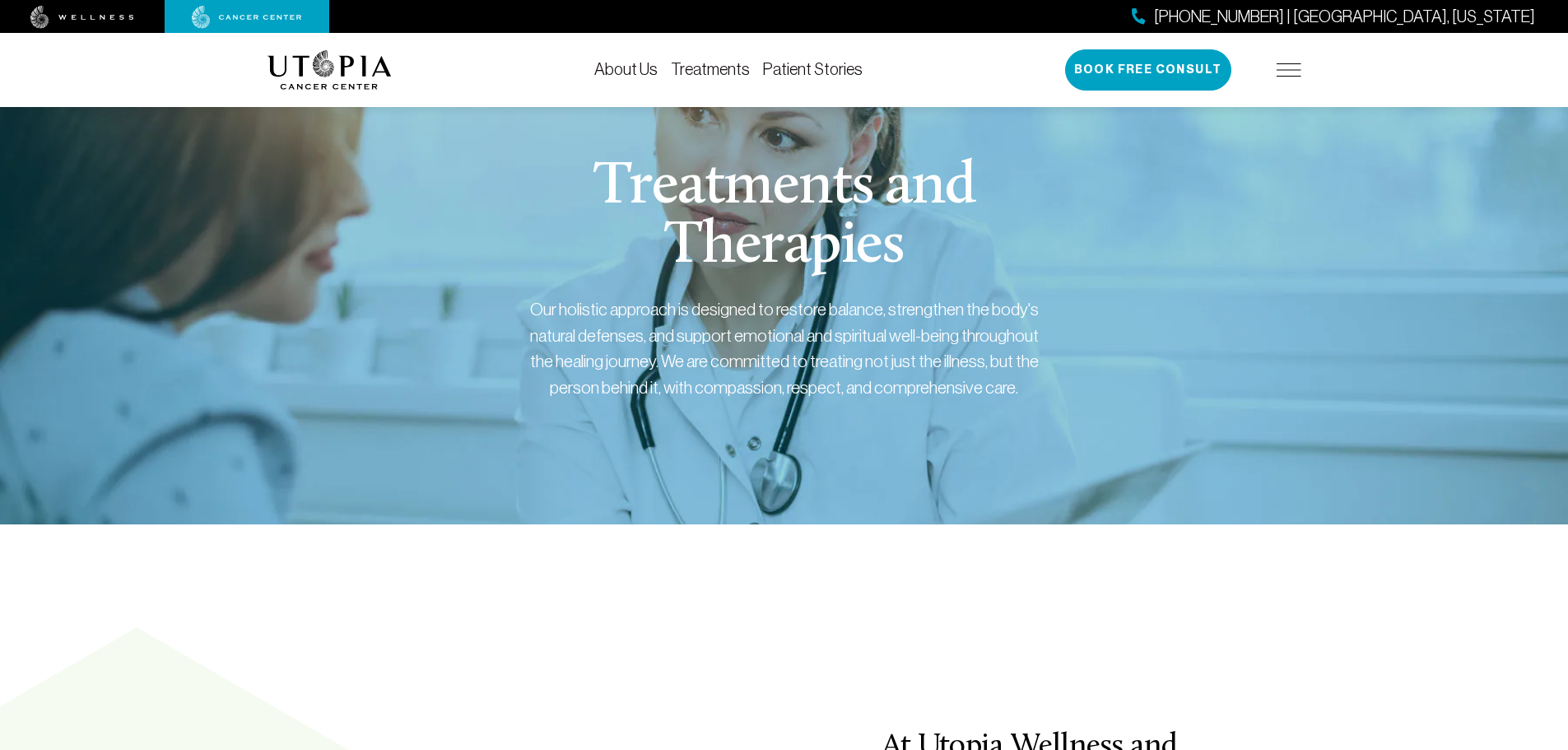
click at [464, 208] on div "Treatments and Therapies Our holistic approach is designed to restore balance, …" at bounding box center [785, 299] width 1034 height 450
